Goal: Information Seeking & Learning: Get advice/opinions

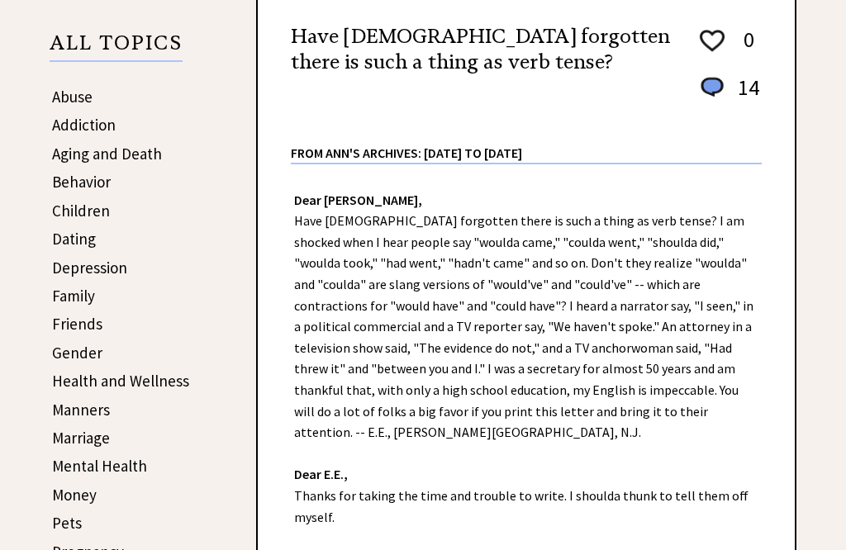
scroll to position [259, 0]
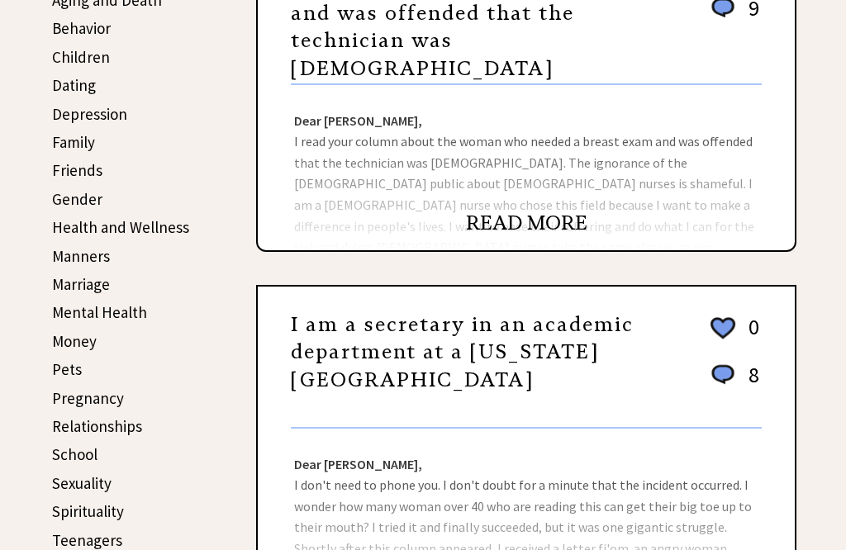
scroll to position [412, 0]
click at [96, 172] on link "Friends" at bounding box center [77, 171] width 50 height 20
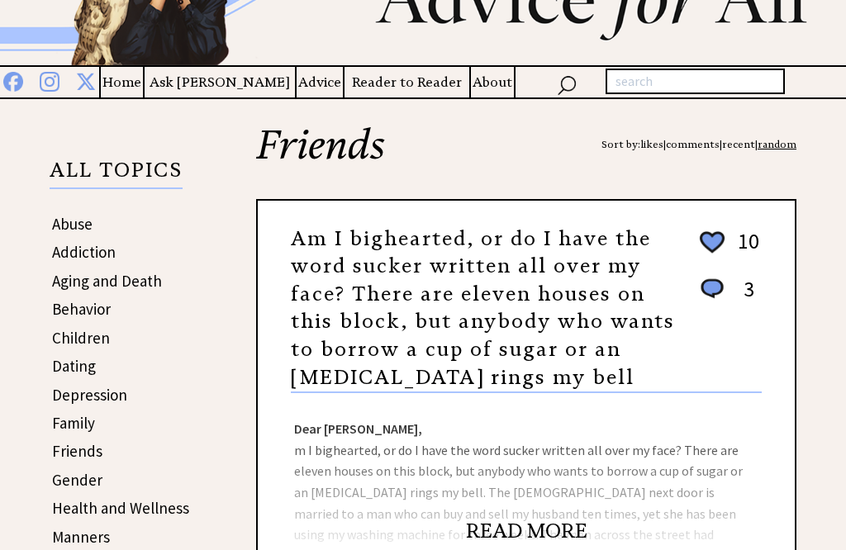
scroll to position [134, 0]
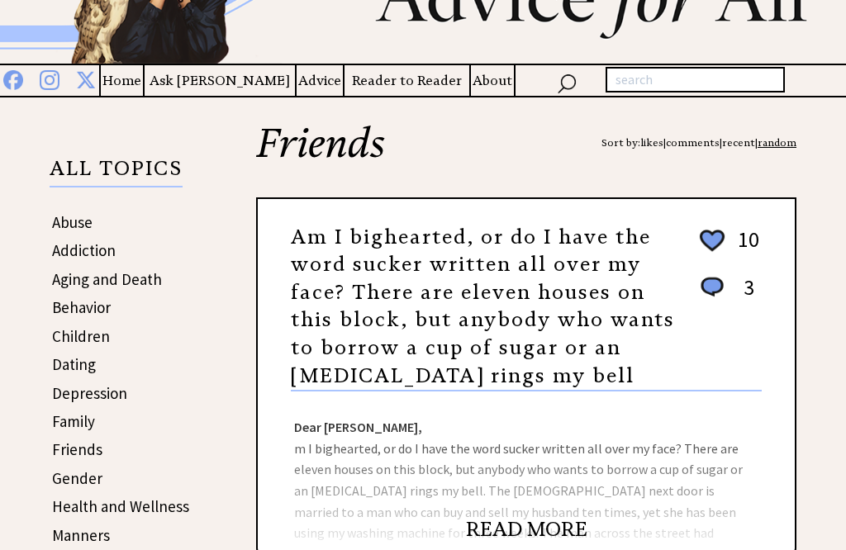
click at [98, 448] on link "Friends" at bounding box center [77, 449] width 50 height 20
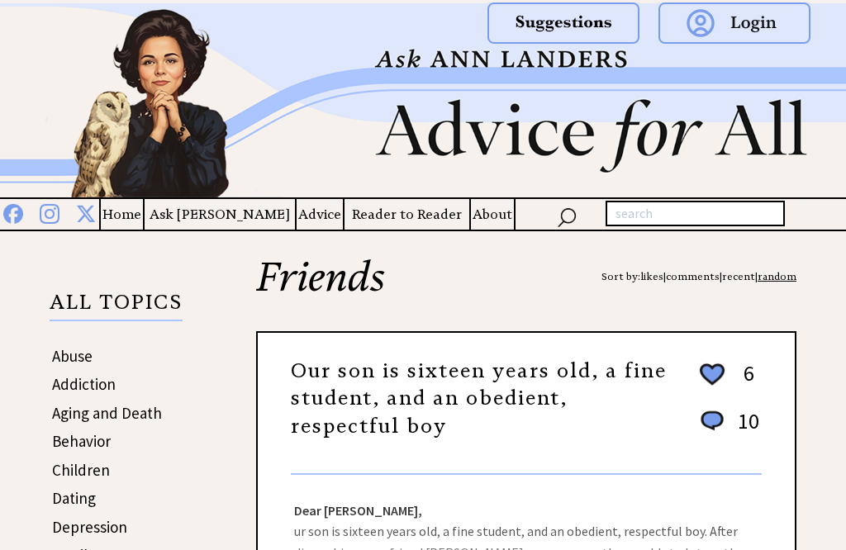
click at [668, 217] on input "text" at bounding box center [694, 214] width 179 height 26
click at [575, 206] on img at bounding box center [567, 216] width 20 height 24
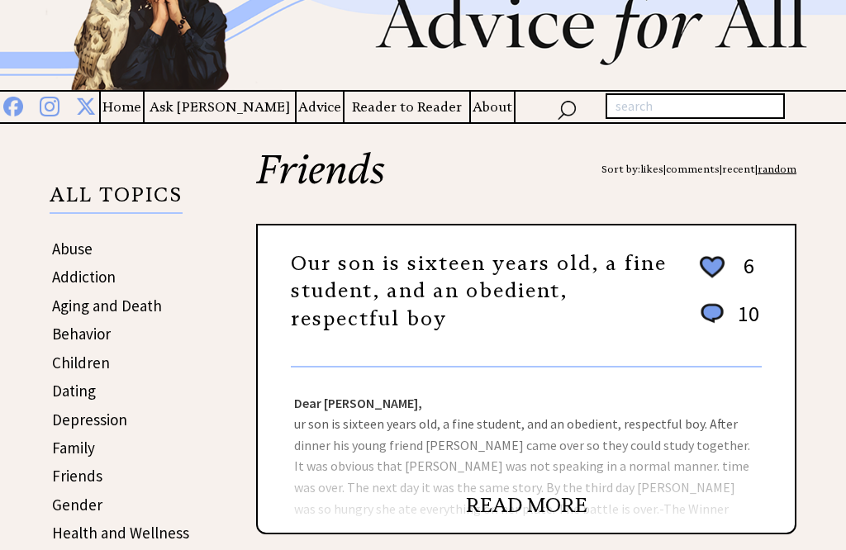
click at [676, 114] on input "text" at bounding box center [694, 106] width 179 height 26
type input "Boss"
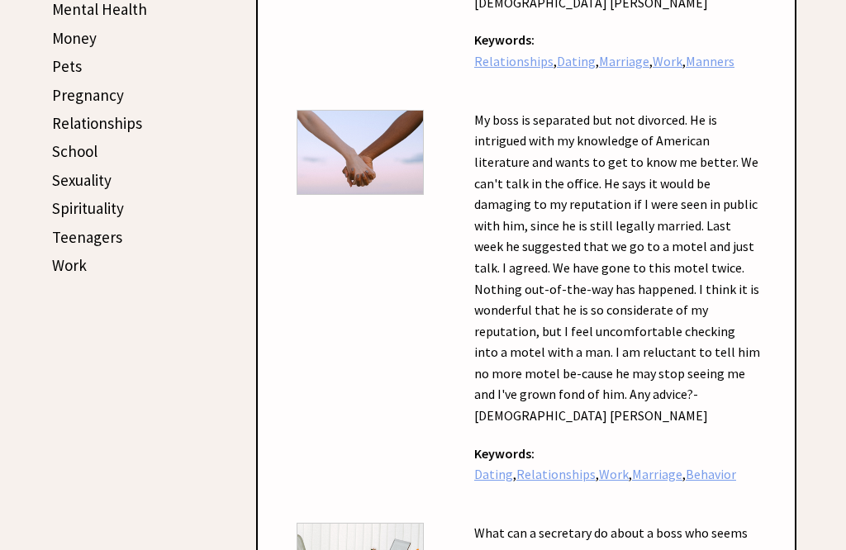
scroll to position [715, 0]
click at [599, 285] on strong "My boss is separated but not divorced. He is intrigued with my knowledge of Ame…" at bounding box center [617, 276] width 286 height 329
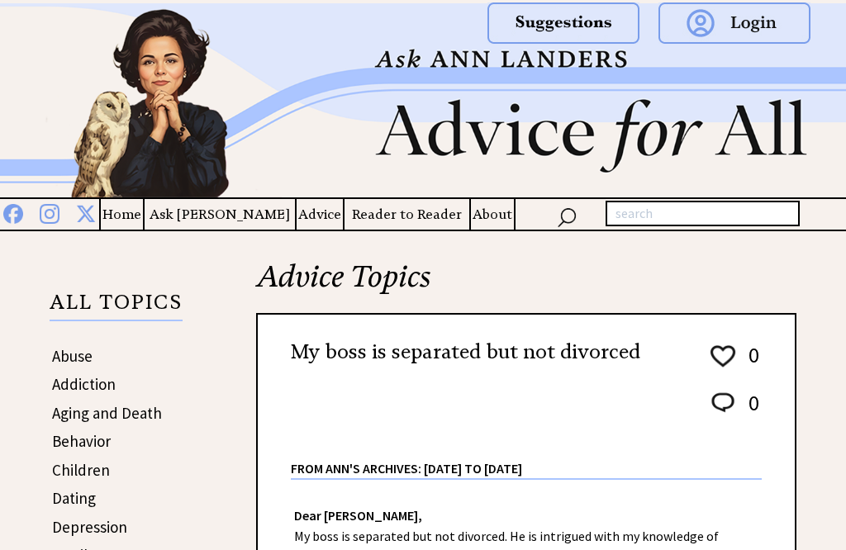
click at [643, 206] on input "text" at bounding box center [702, 214] width 194 height 26
click at [643, 218] on input "text" at bounding box center [702, 214] width 194 height 26
type input "'"
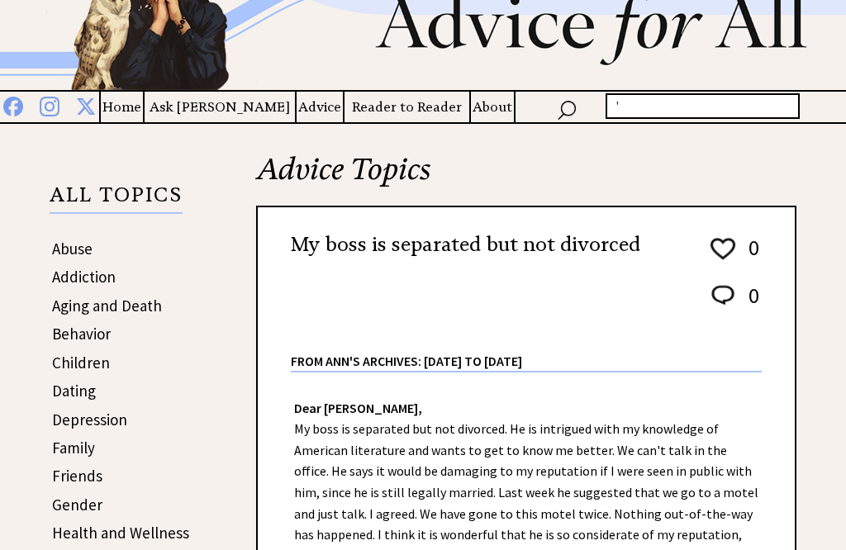
click at [143, 103] on h4 "Home" at bounding box center [122, 107] width 42 height 21
